Goal: Navigation & Orientation: Find specific page/section

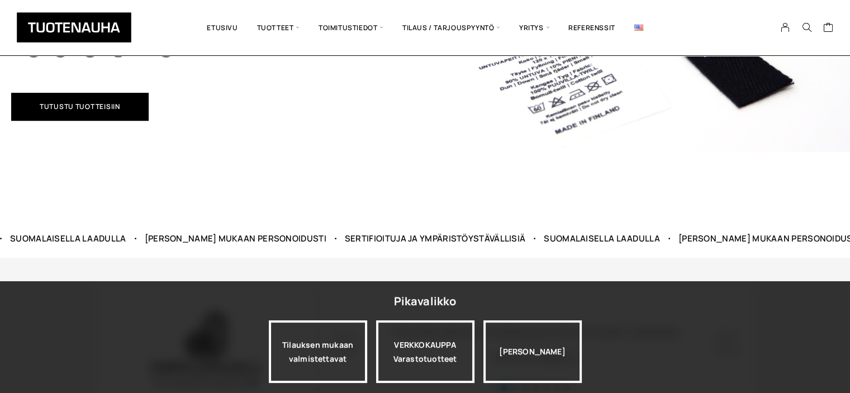
scroll to position [447, 0]
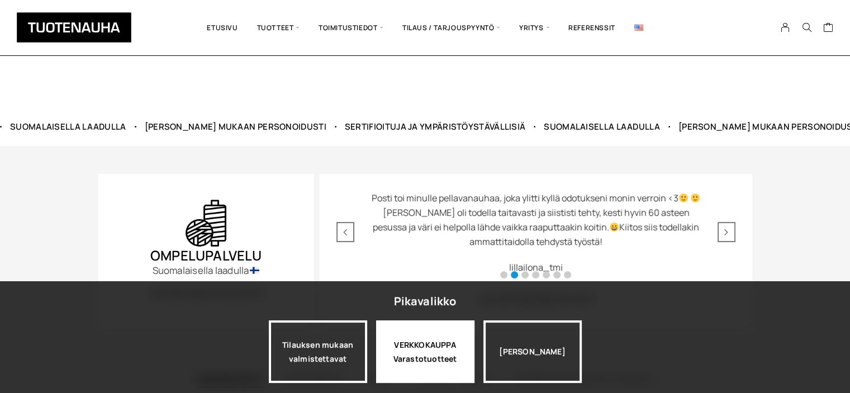
click at [415, 338] on div "VERKKOKAUPPA Varastotuotteet" at bounding box center [425, 351] width 98 height 63
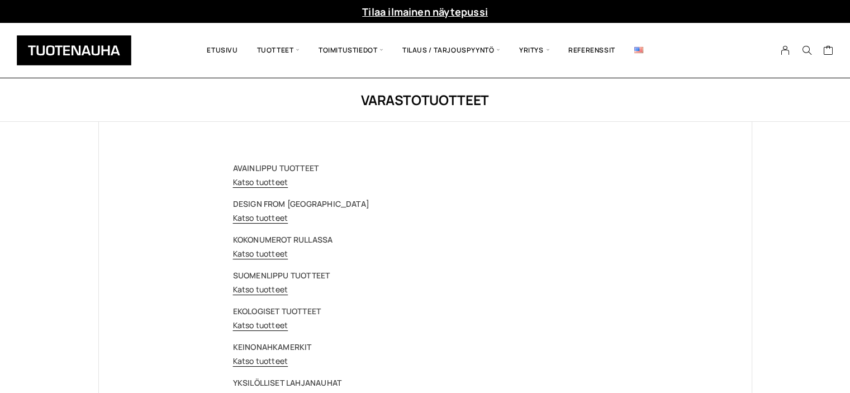
click at [97, 49] on img at bounding box center [74, 50] width 115 height 30
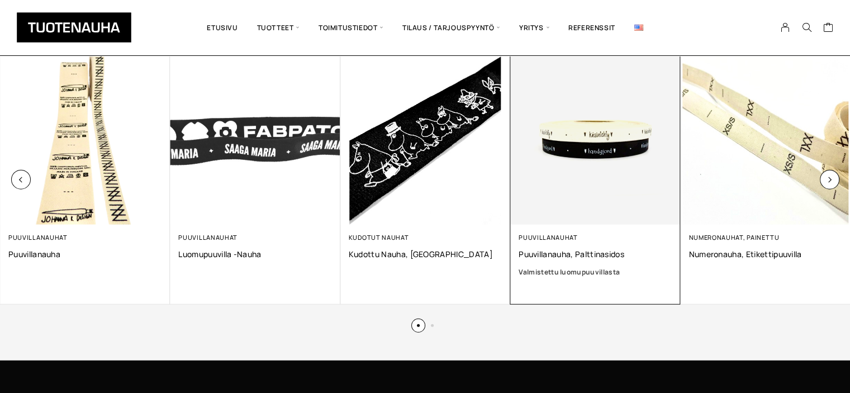
scroll to position [2795, 0]
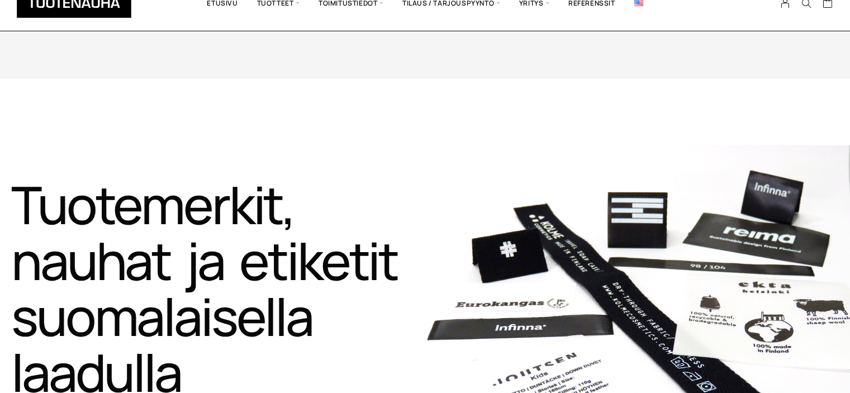
scroll to position [447, 0]
